Goal: Task Accomplishment & Management: Manage account settings

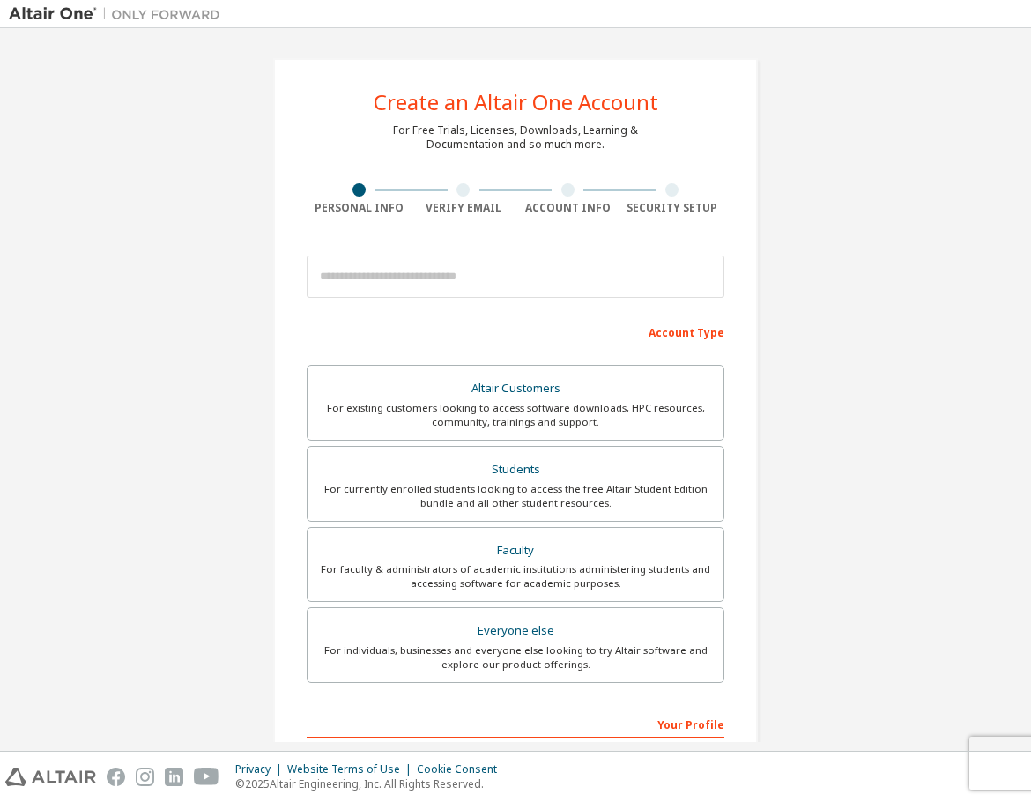
drag, startPoint x: 160, startPoint y: 187, endPoint x: 160, endPoint y: 174, distance: 13.3
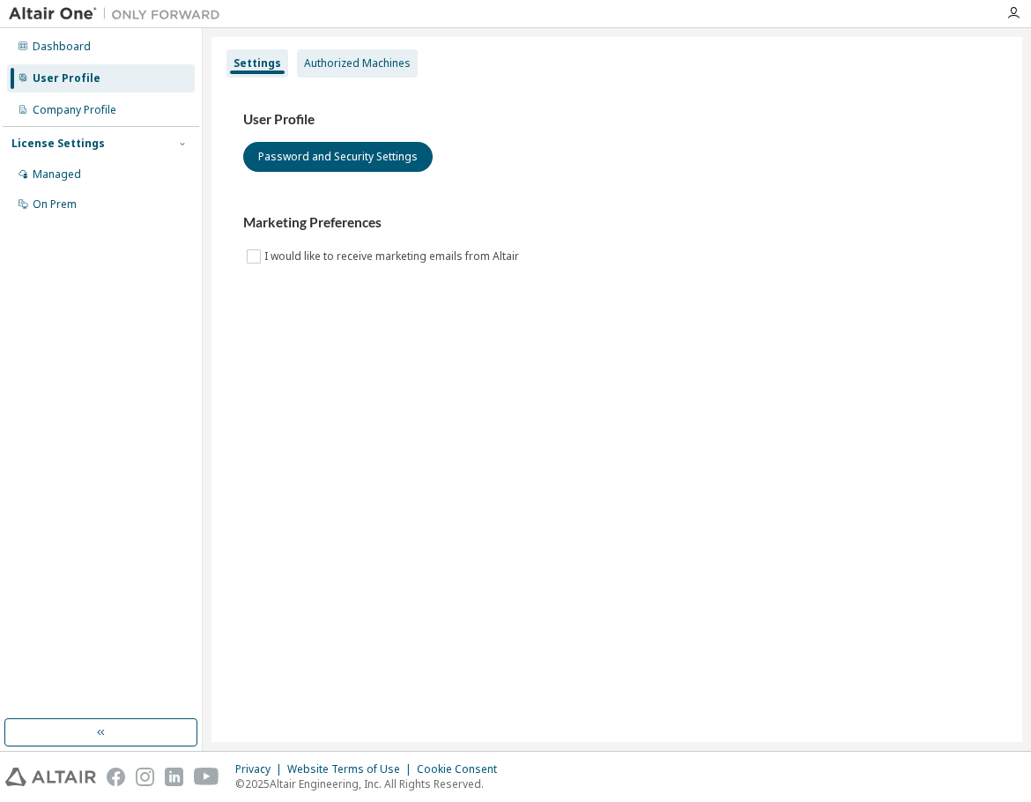
click at [317, 76] on div "Authorized Machines" at bounding box center [357, 63] width 121 height 28
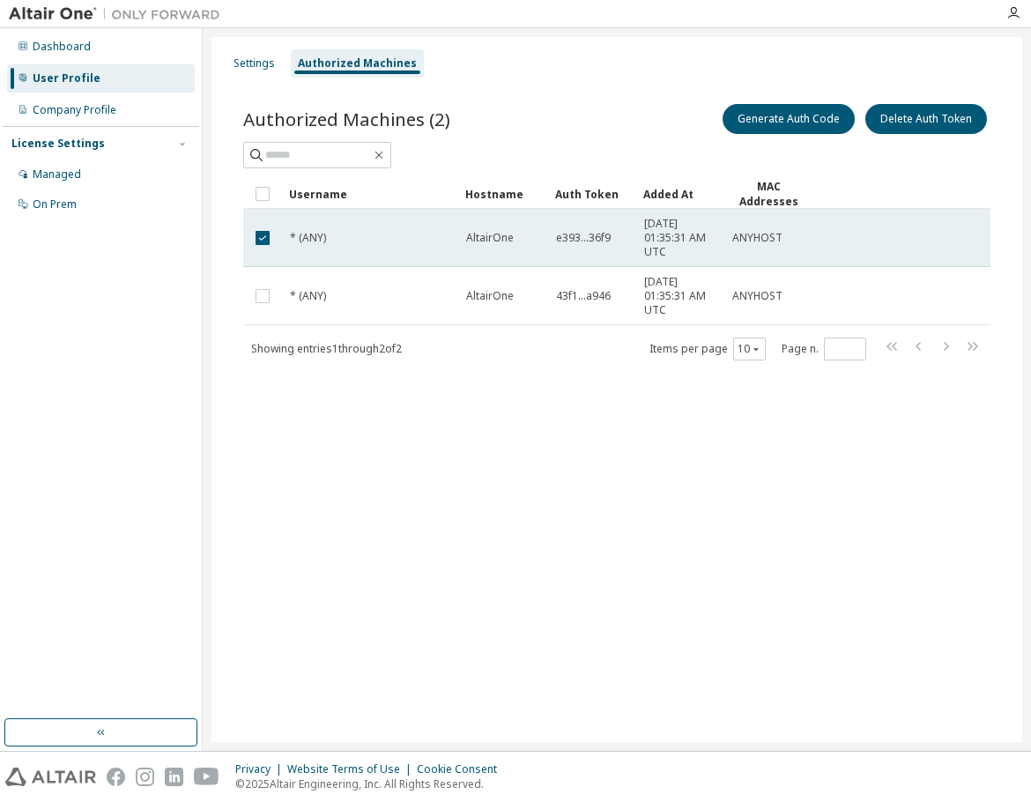
click at [249, 234] on td at bounding box center [262, 238] width 39 height 58
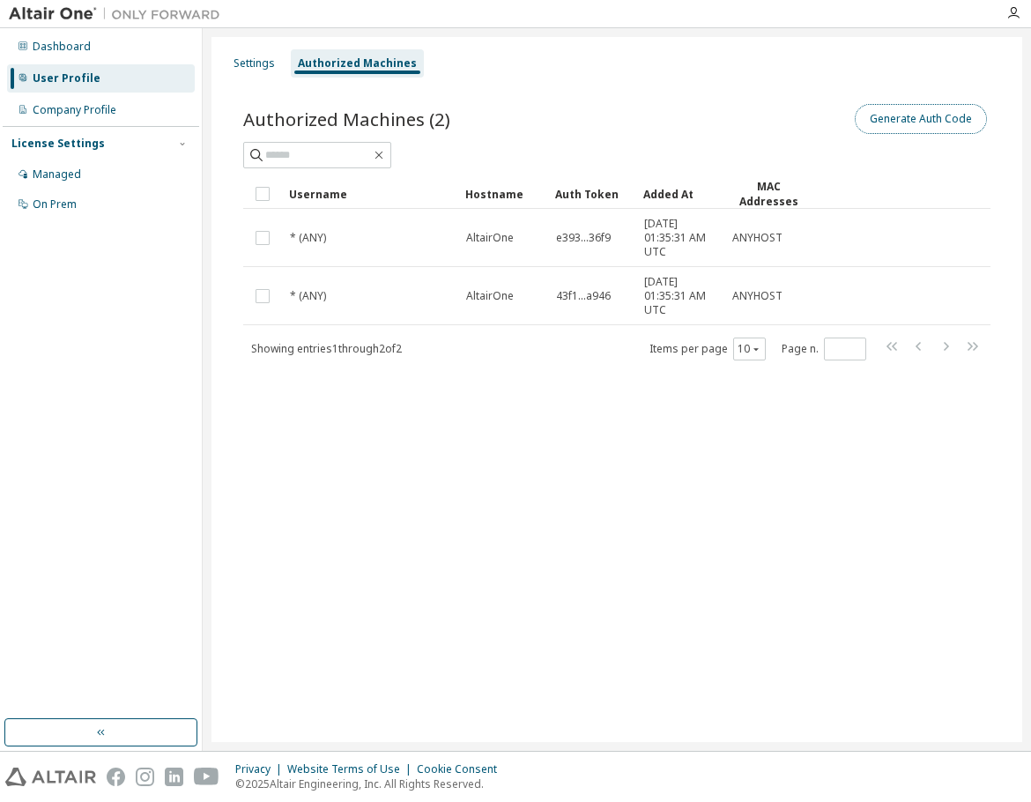
click at [906, 107] on button "Generate Auth Code" at bounding box center [921, 119] width 132 height 30
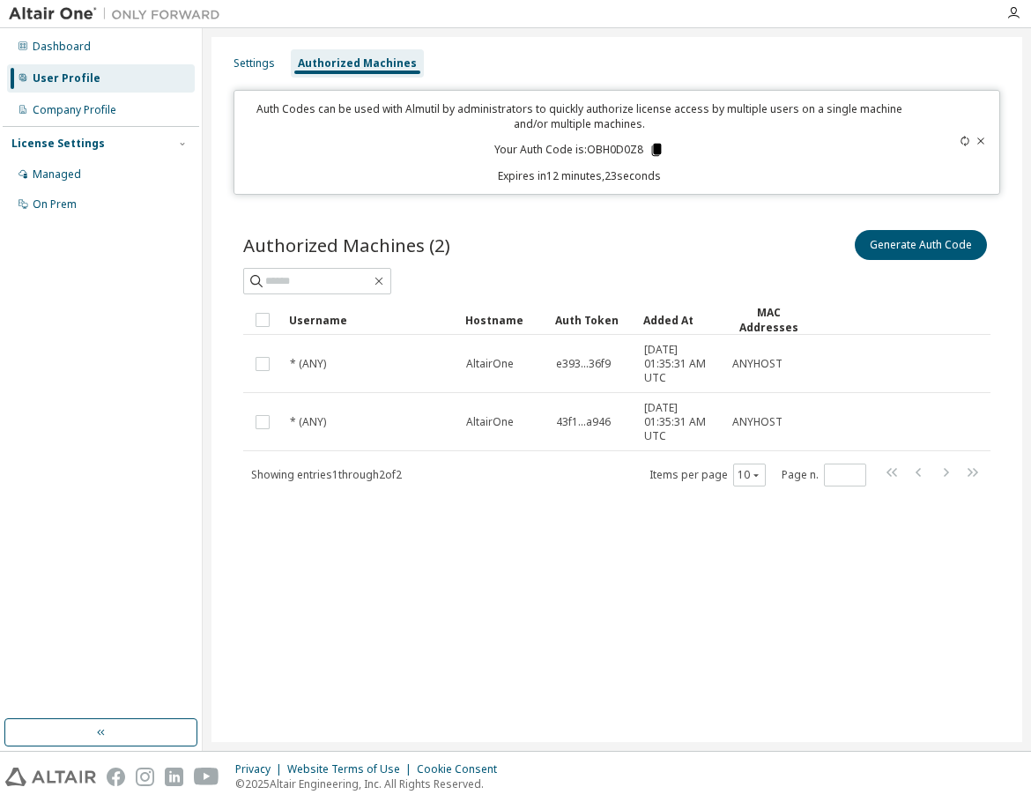
click at [653, 147] on icon at bounding box center [657, 150] width 16 height 16
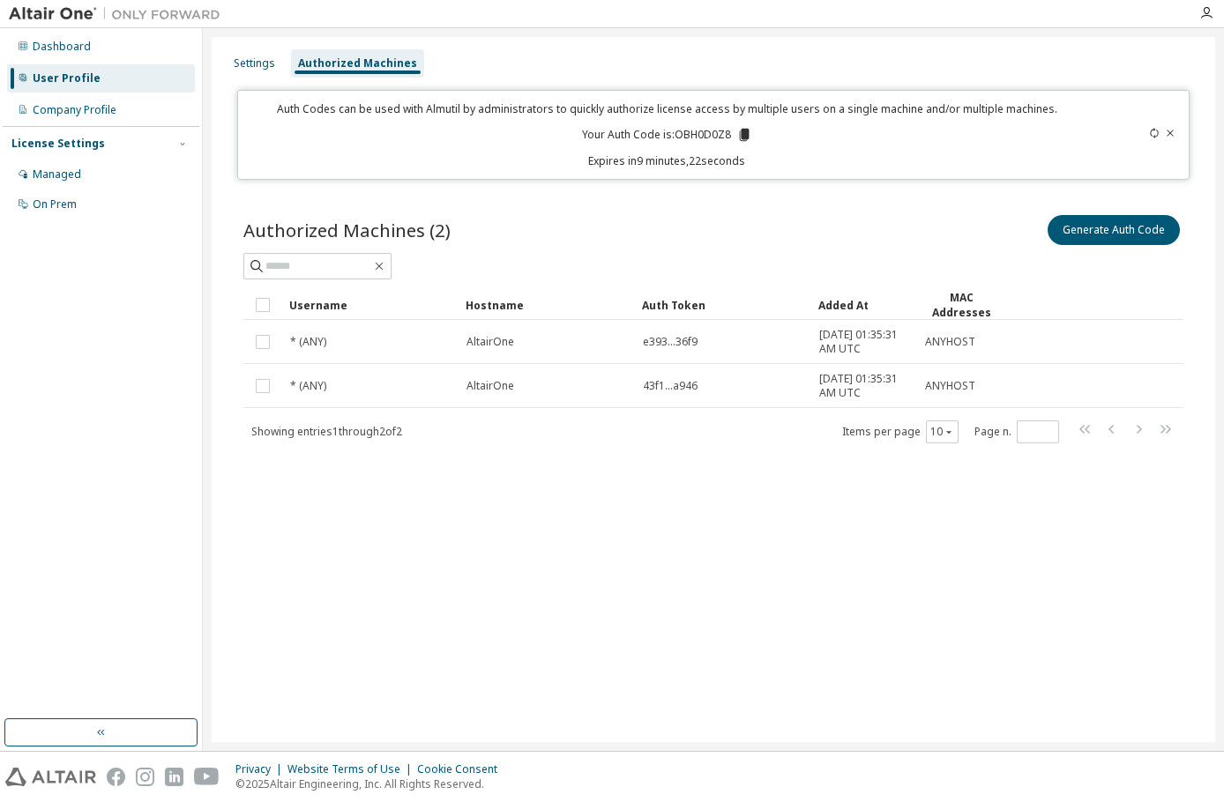
click at [891, 529] on div "Settings Authorized Machines Auth Codes can be used with Almutil by administrat…" at bounding box center [713, 389] width 1003 height 705
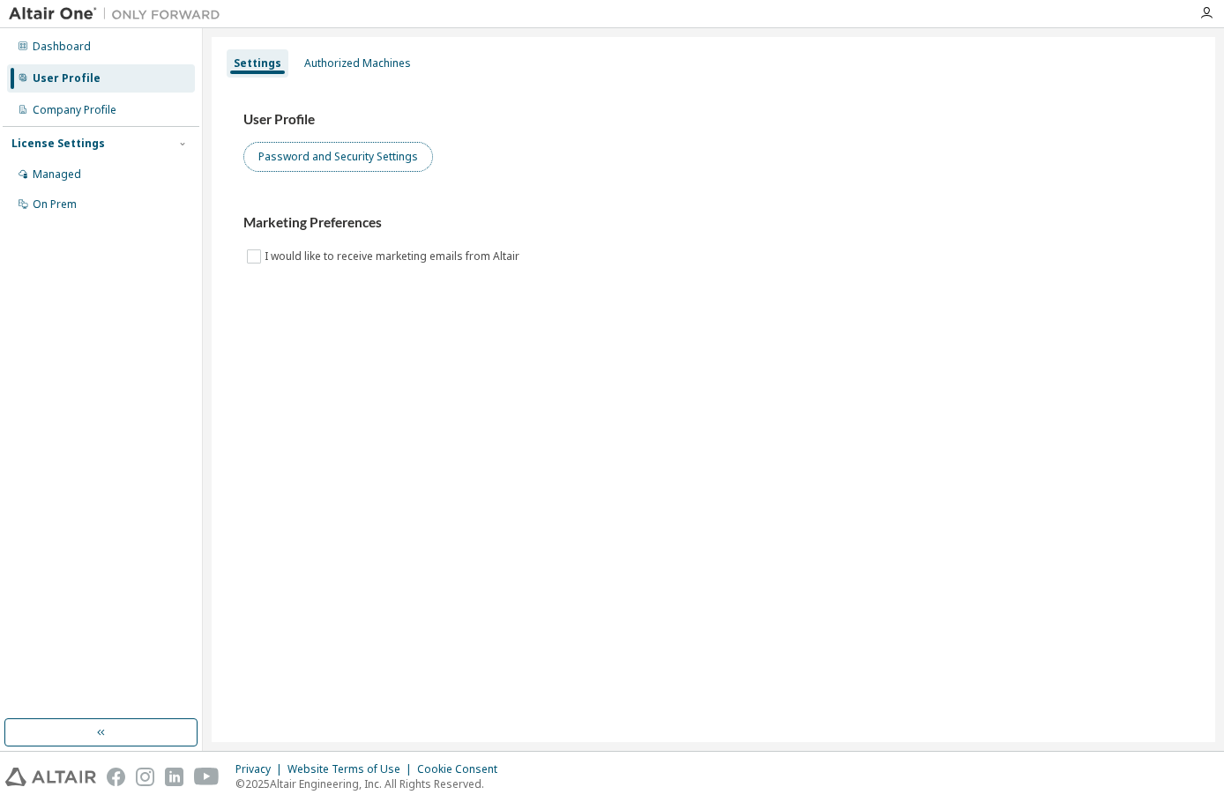
click at [308, 166] on button "Password and Security Settings" at bounding box center [338, 157] width 190 height 30
click at [319, 63] on div "Authorized Machines" at bounding box center [357, 63] width 107 height 14
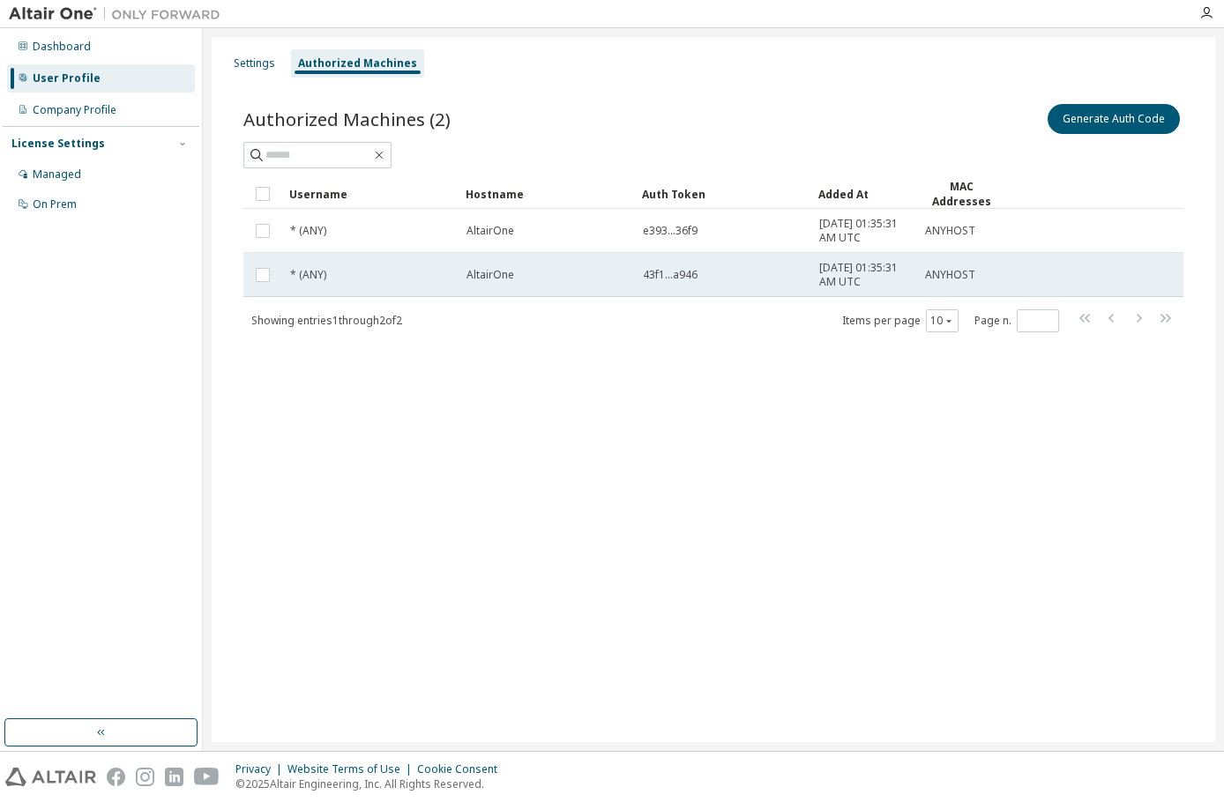
click at [388, 282] on td "* (ANY)" at bounding box center [370, 275] width 176 height 44
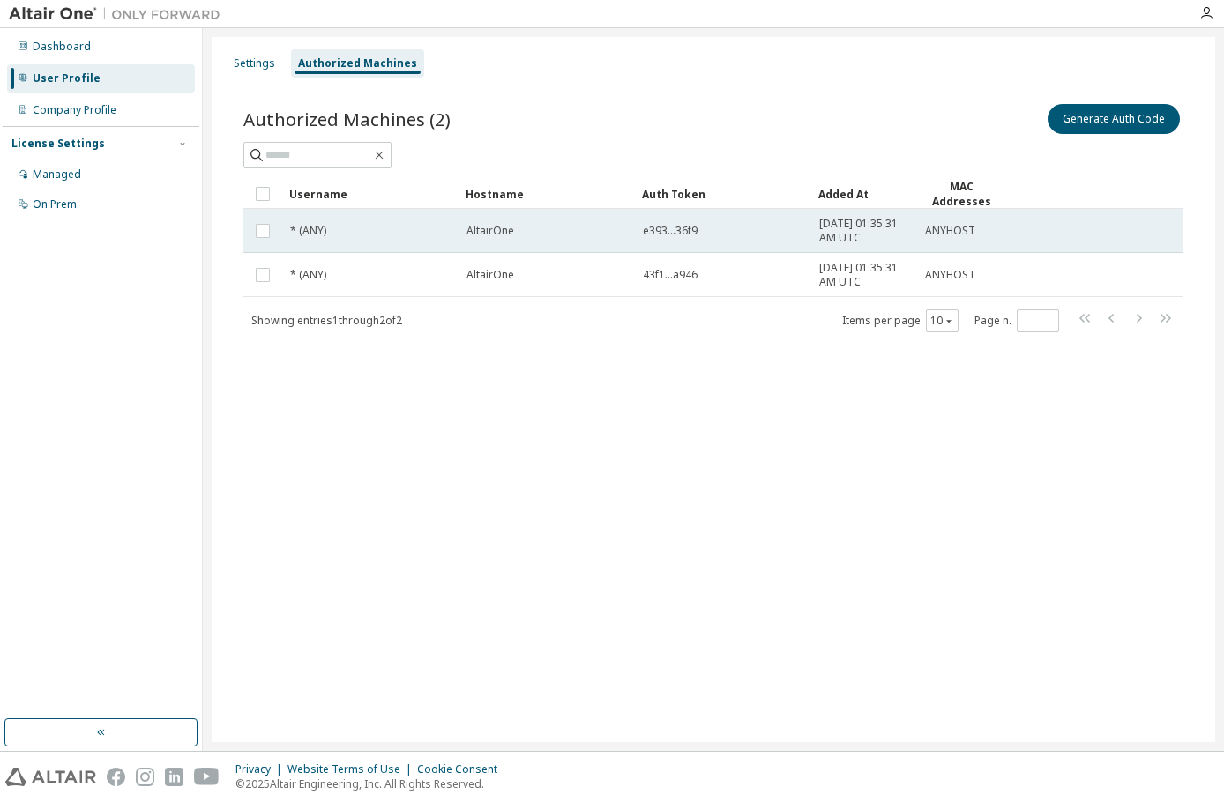
click at [534, 237] on div "AltairOne" at bounding box center [546, 231] width 160 height 14
drag, startPoint x: 544, startPoint y: 245, endPoint x: 531, endPoint y: 241, distance: 13.9
click at [531, 241] on td "AltairOne" at bounding box center [546, 231] width 176 height 44
click at [821, 249] on td "[DATE] 01:35:31 AM UTC" at bounding box center [864, 231] width 106 height 44
click at [815, 236] on td "[DATE] 01:35:31 AM UTC" at bounding box center [864, 231] width 106 height 44
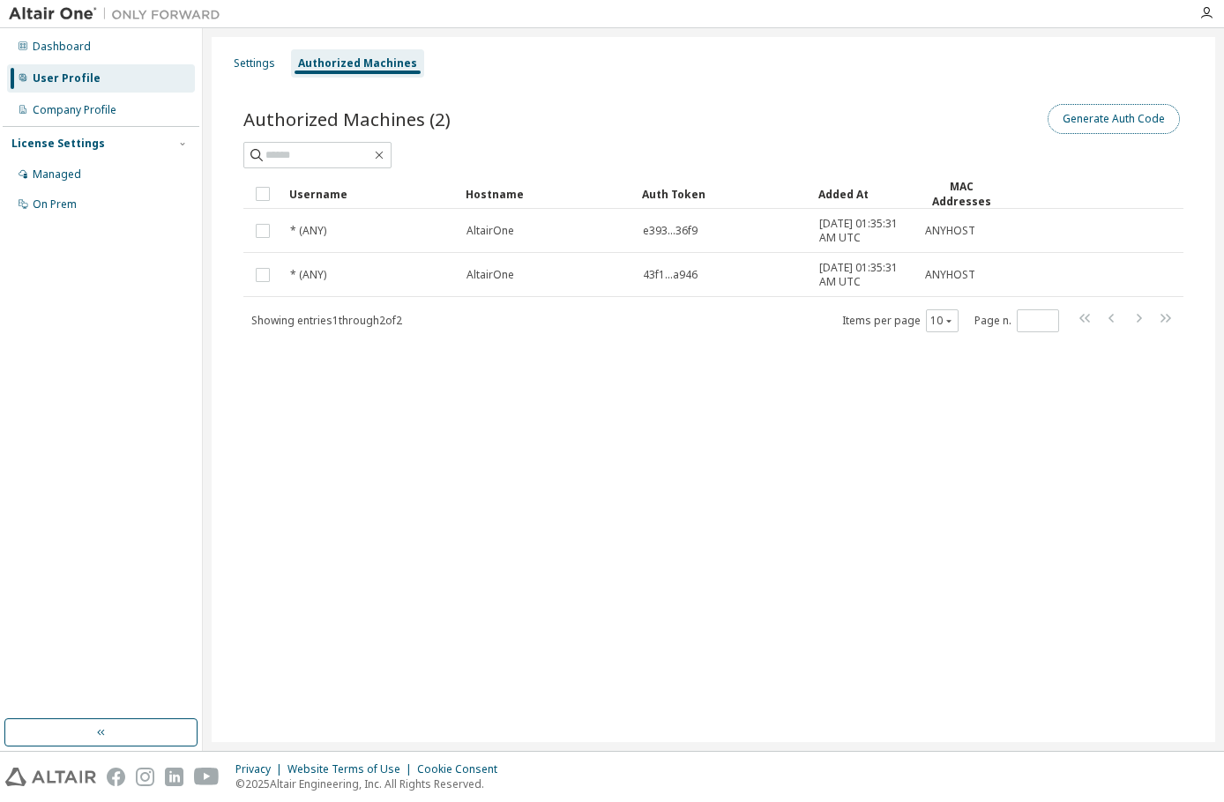
click at [1106, 127] on button "Generate Auth Code" at bounding box center [1113, 119] width 132 height 30
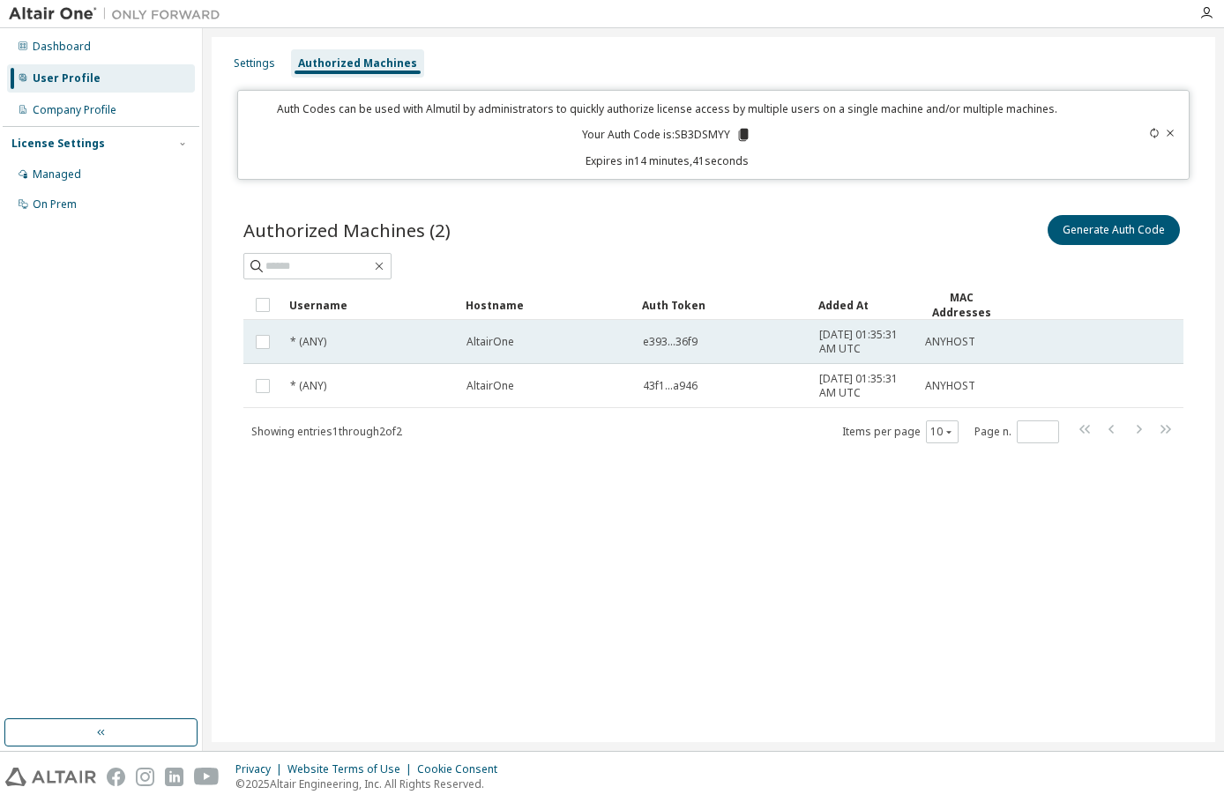
click at [473, 345] on span "AltairOne" at bounding box center [490, 342] width 48 height 14
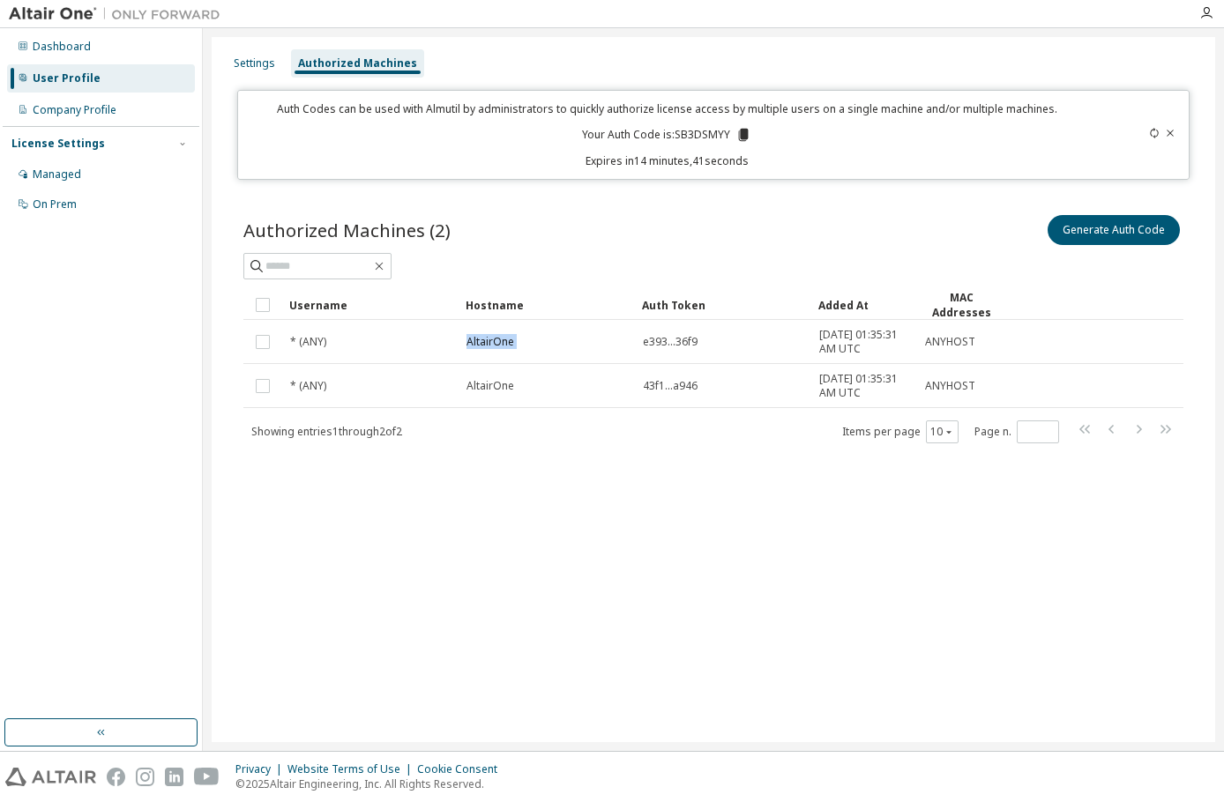
click at [473, 345] on span "AltairOne" at bounding box center [490, 342] width 48 height 14
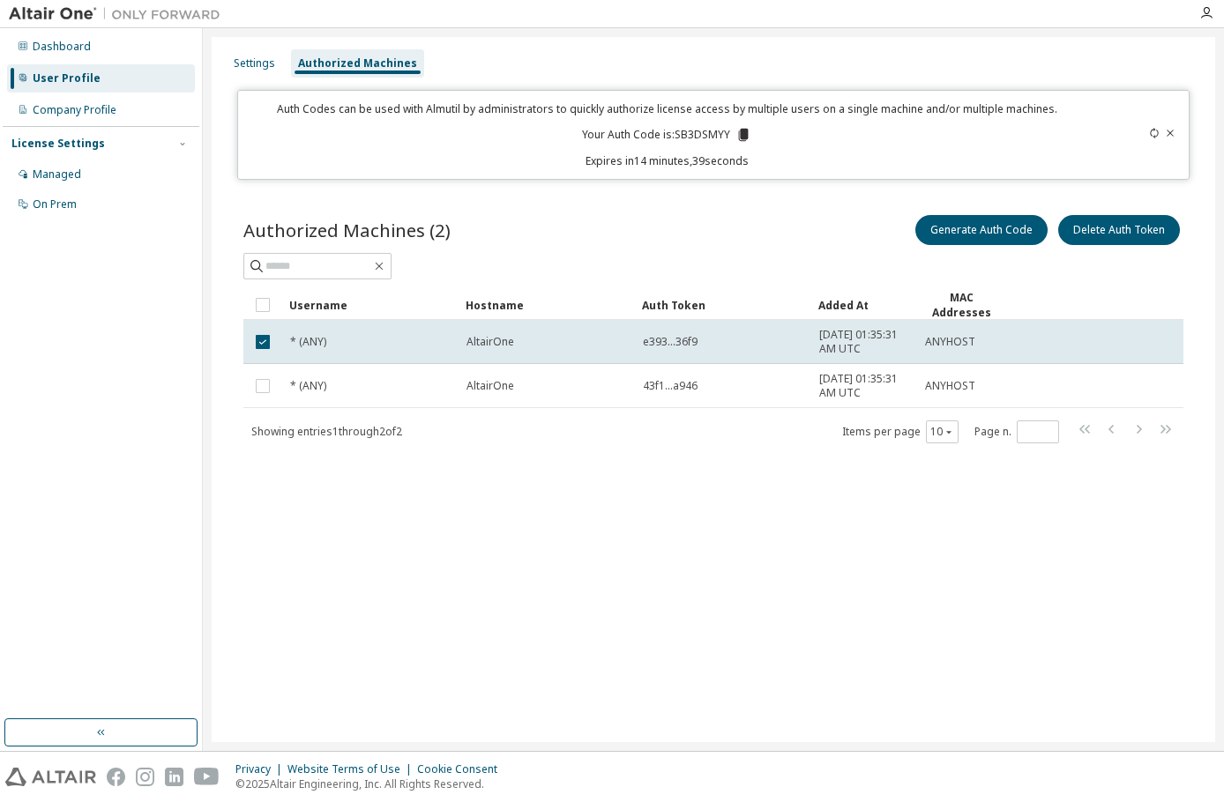
click at [666, 343] on span "e393...36f9" at bounding box center [670, 342] width 55 height 14
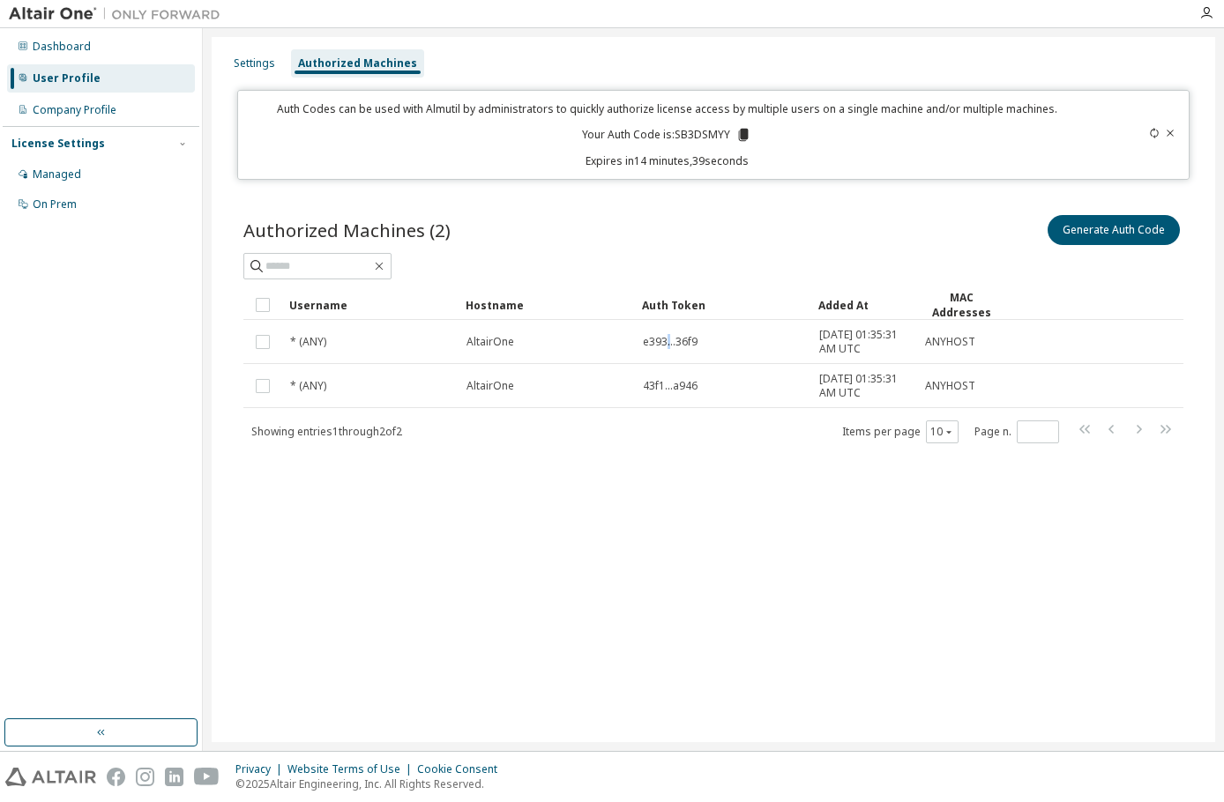
click at [666, 343] on span "e393...36f9" at bounding box center [670, 342] width 55 height 14
click at [72, 175] on div "Managed" at bounding box center [57, 174] width 48 height 14
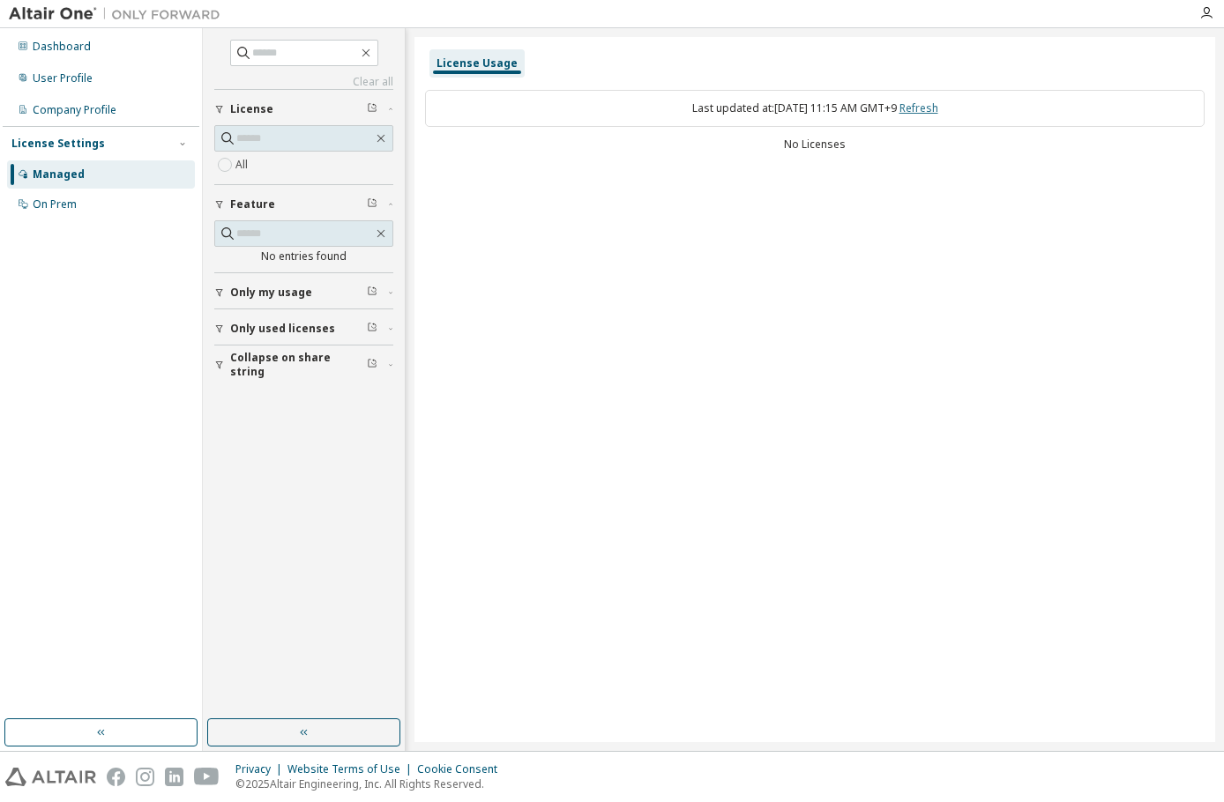
click at [932, 113] on link "Refresh" at bounding box center [918, 107] width 39 height 15
click at [72, 218] on div "On Prem" at bounding box center [101, 204] width 188 height 28
